Goal: Check status: Check status

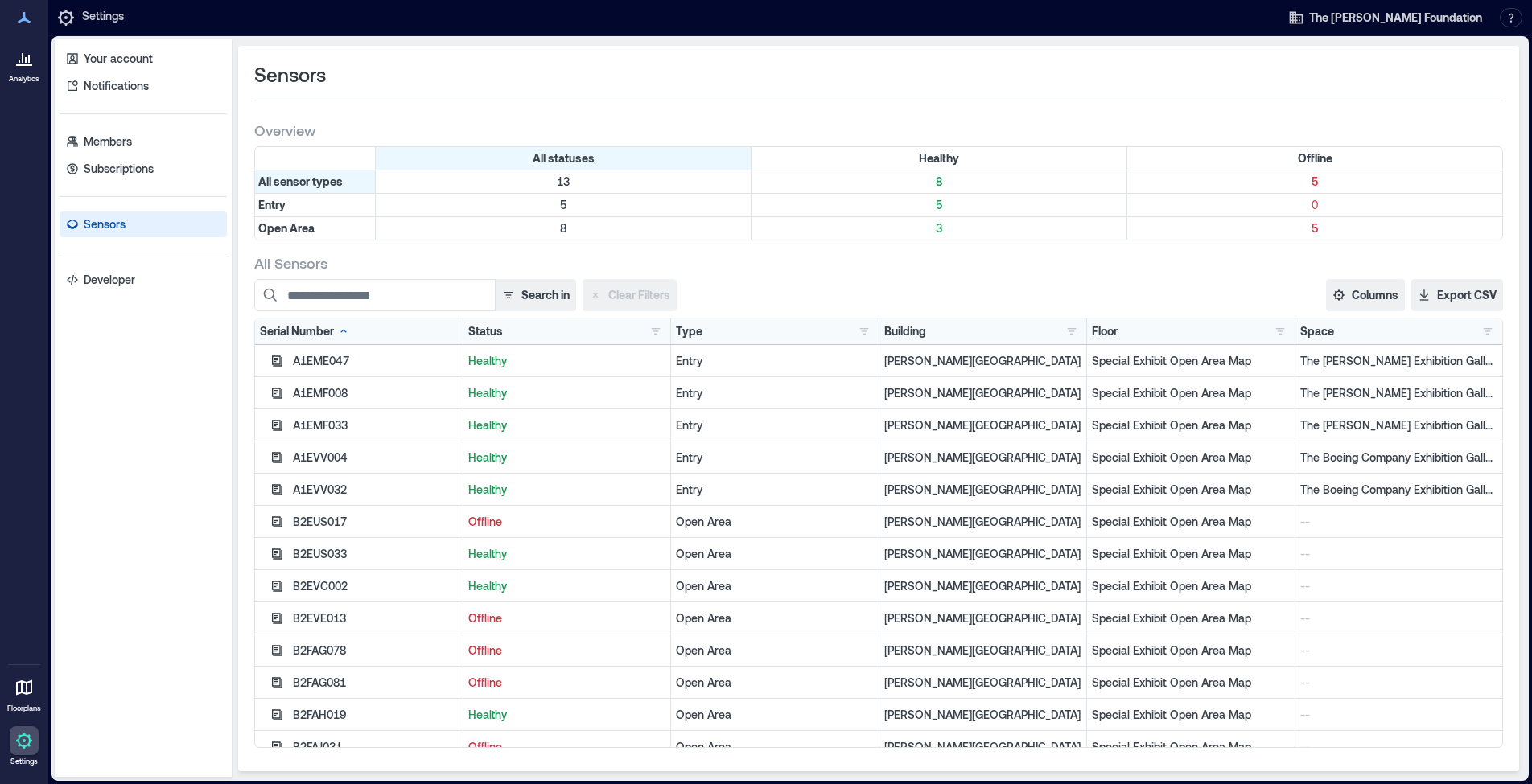
scroll to position [16, 0]
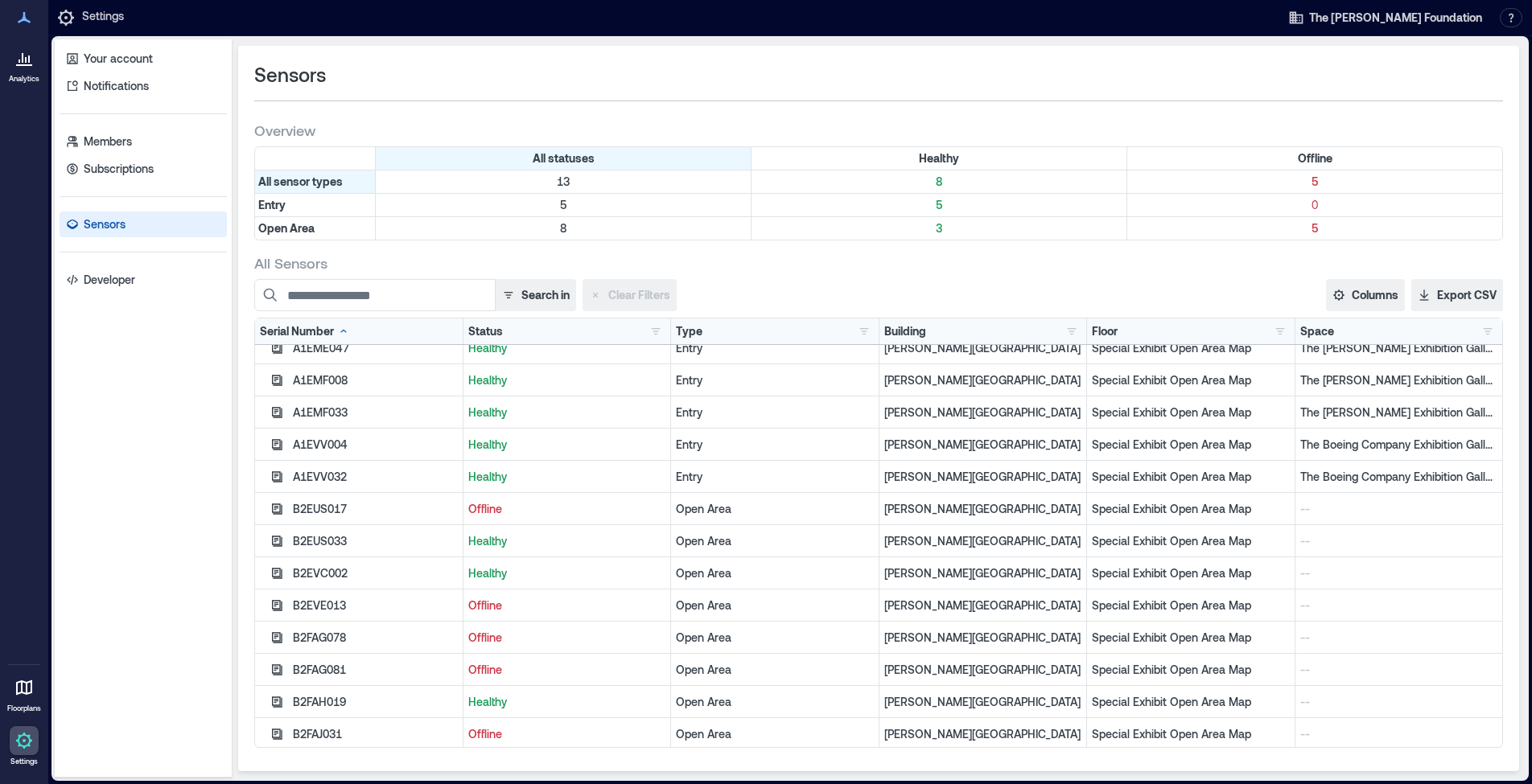
scroll to position [16, 0]
drag, startPoint x: 460, startPoint y: 506, endPoint x: 537, endPoint y: 514, distance: 77.4
click at [537, 514] on div "B2EUS017 Offline Open Area [PERSON_NAME][GEOGRAPHIC_DATA] and Museum Special Ex…" at bounding box center [878, 506] width 1247 height 32
click at [537, 514] on div "Offline" at bounding box center [567, 506] width 208 height 32
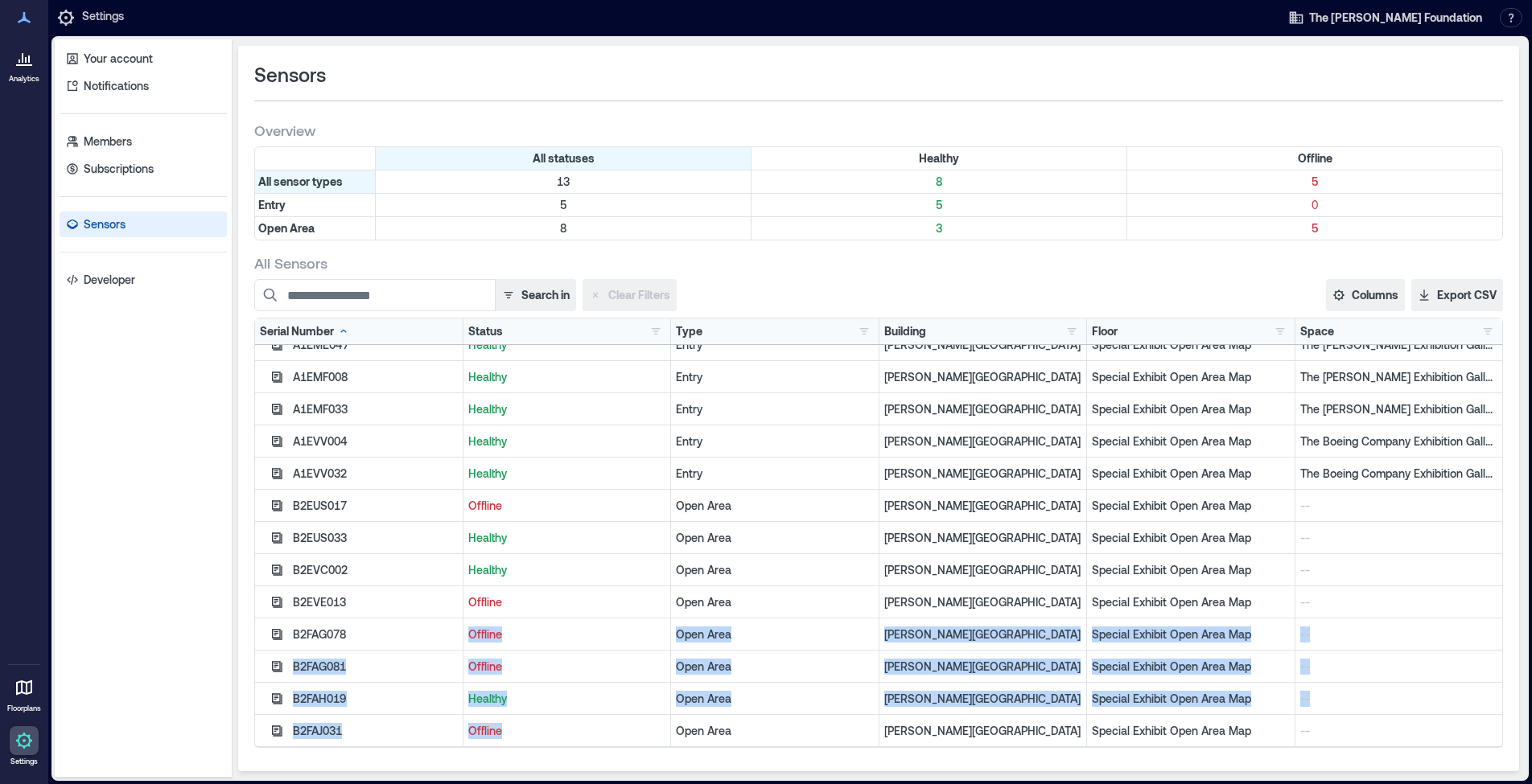
drag, startPoint x: 506, startPoint y: 735, endPoint x: 466, endPoint y: 635, distance: 107.7
click at [466, 635] on div "A1EME047 Healthy Entry [PERSON_NAME][GEOGRAPHIC_DATA] and Museum Special Exhibi…" at bounding box center [878, 538] width 1247 height 418
click at [468, 636] on p "Offline" at bounding box center [567, 634] width 198 height 16
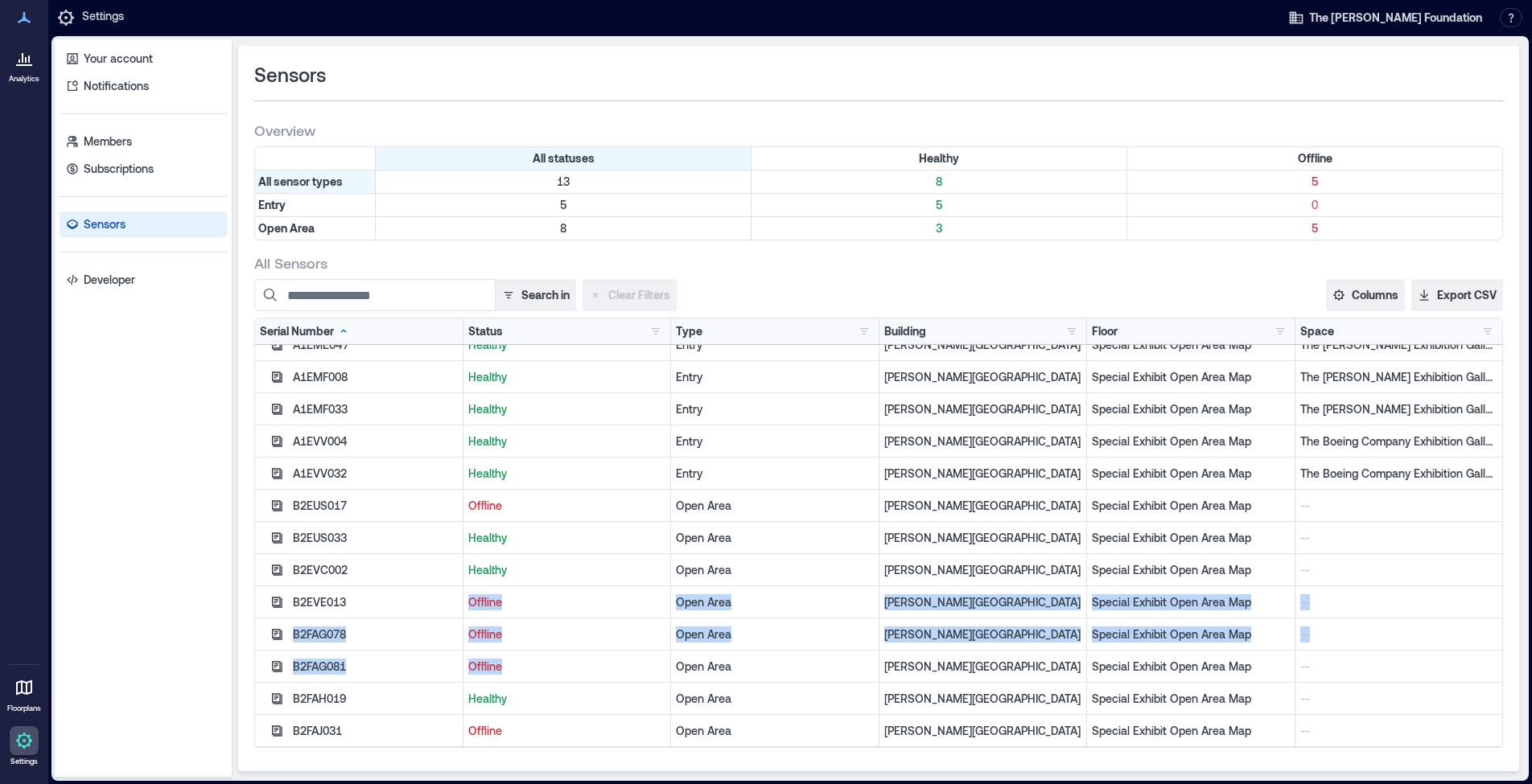
drag, startPoint x: 514, startPoint y: 675, endPoint x: 452, endPoint y: 607, distance: 92.0
click at [452, 607] on div "A1EME047 Healthy Entry [PERSON_NAME][GEOGRAPHIC_DATA] and Museum Special Exhibi…" at bounding box center [878, 538] width 1247 height 418
click at [452, 607] on div "B2EVE013" at bounding box center [375, 602] width 164 height 16
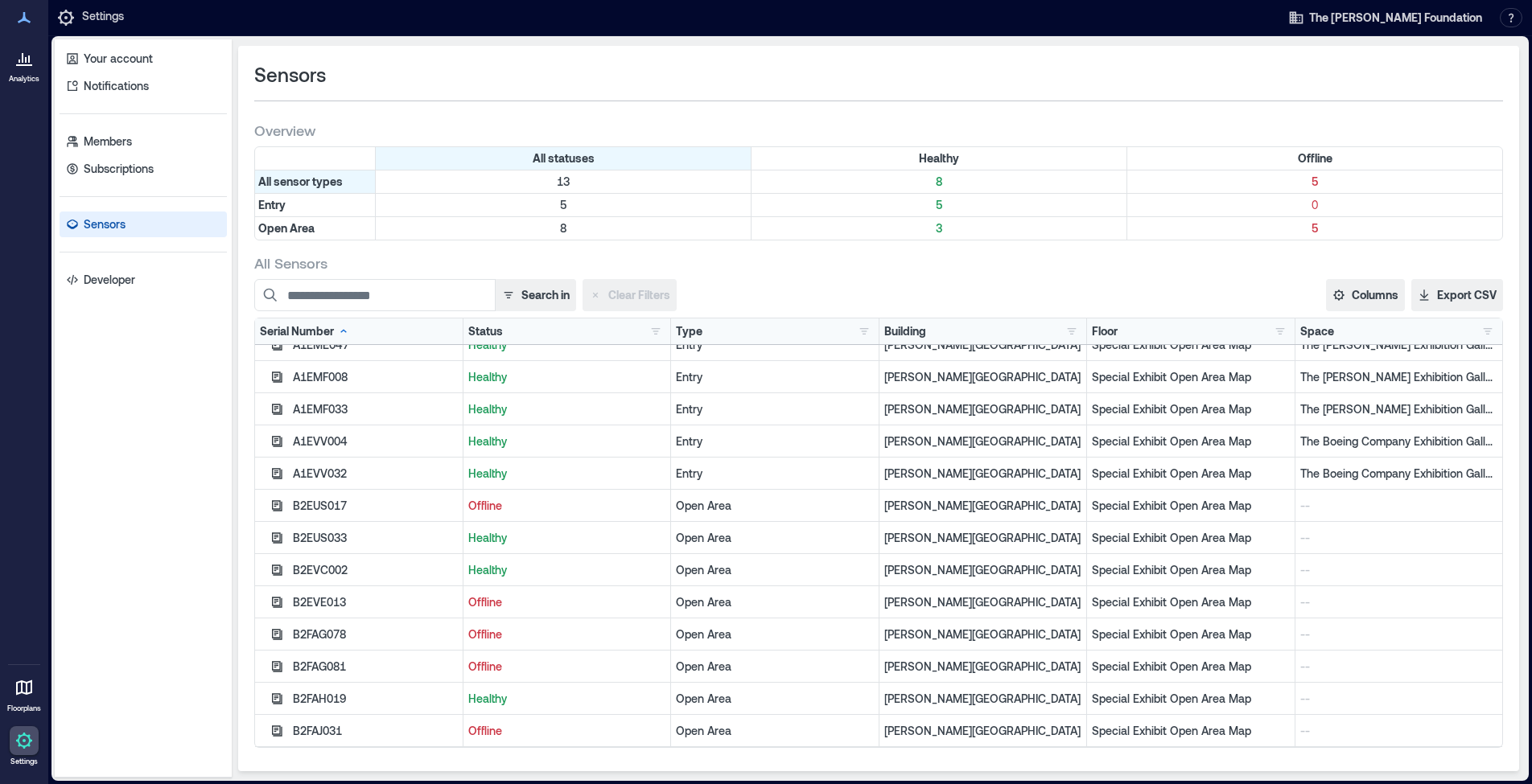
scroll to position [0, 0]
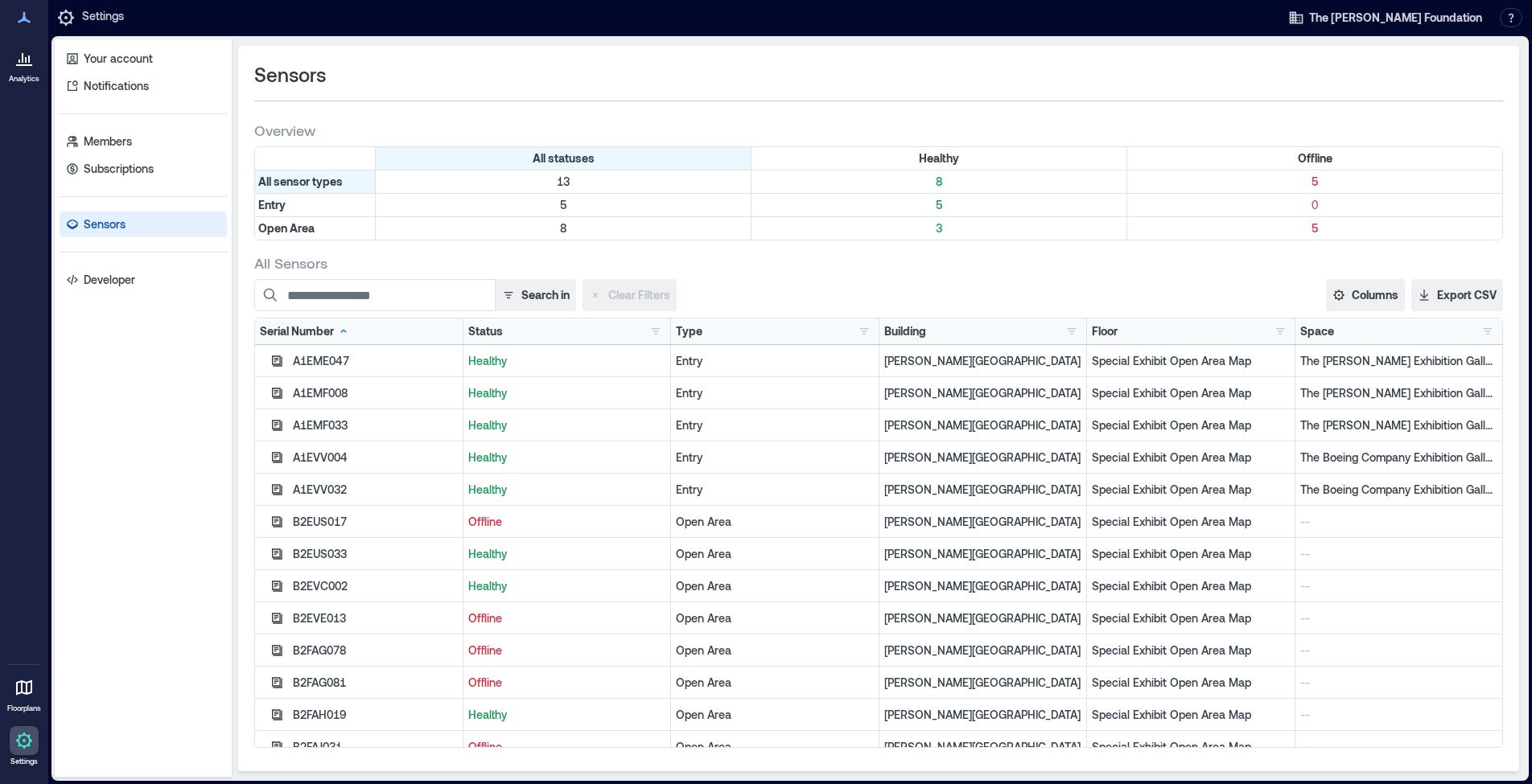
click at [121, 220] on p "Sensors" at bounding box center [104, 224] width 42 height 16
click at [910, 268] on div "All Sensors" at bounding box center [878, 263] width 1248 height 19
drag, startPoint x: 947, startPoint y: 248, endPoint x: 934, endPoint y: 239, distance: 15.8
click at [933, 238] on div "Sensors Overview All statuses Healthy Offline All sensor types 13 8 5 Entry 5 5…" at bounding box center [878, 408] width 1280 height 725
drag, startPoint x: 1343, startPoint y: 232, endPoint x: 424, endPoint y: 154, distance: 922.3
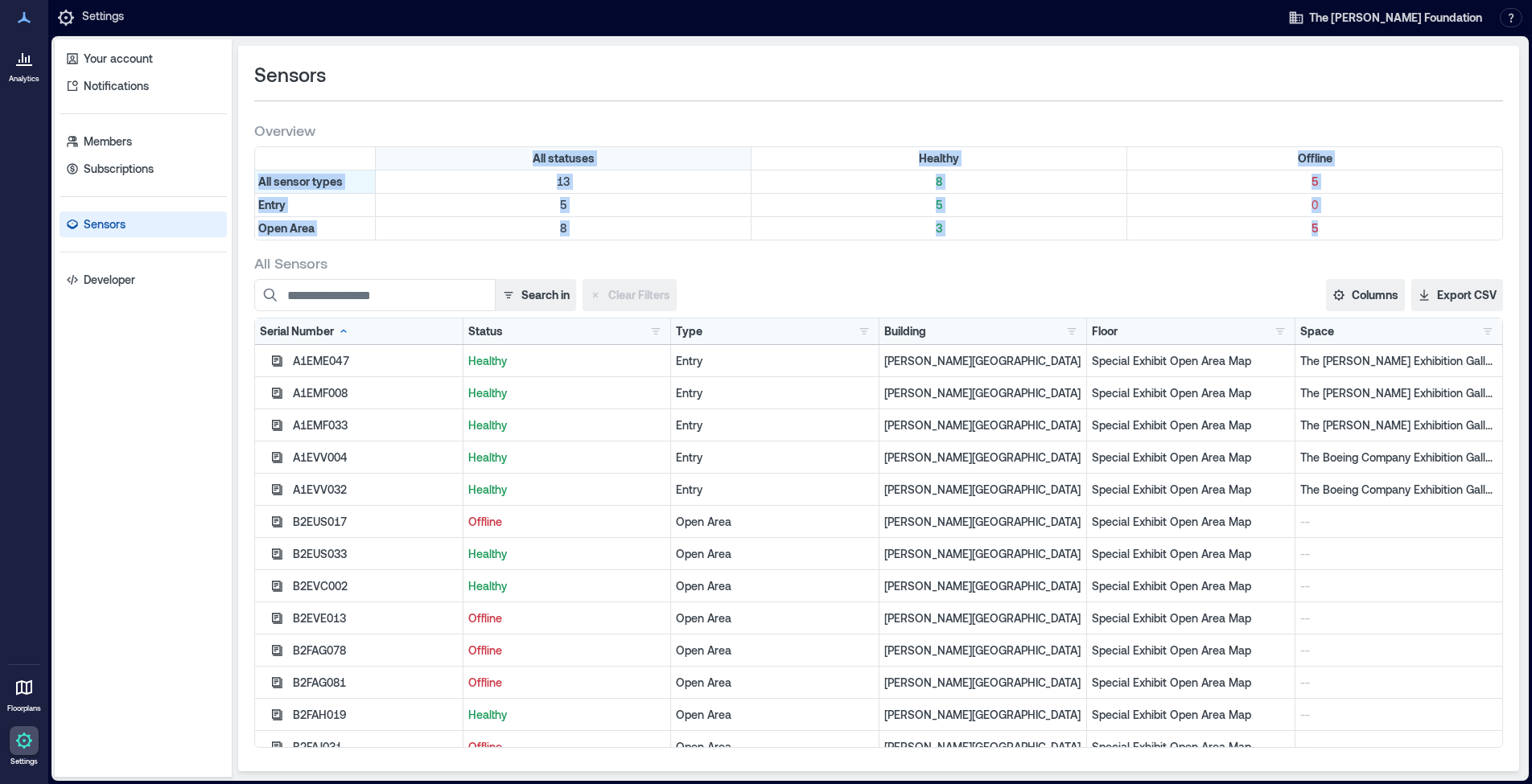
click at [424, 154] on div "All statuses Healthy Offline All sensor types 13 8 5 Entry 5 5 0 Open Area 8 3 5" at bounding box center [878, 193] width 1248 height 94
click at [502, 152] on div "All statuses" at bounding box center [563, 159] width 376 height 23
